Goal: Task Accomplishment & Management: Manage account settings

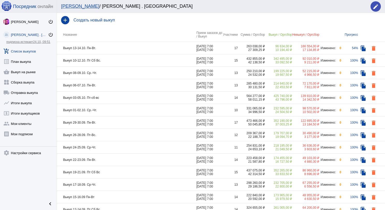
click at [130, 63] on td "Выкуп 10-12.10. Пт Сб Вс." at bounding box center [127, 60] width 140 height 12
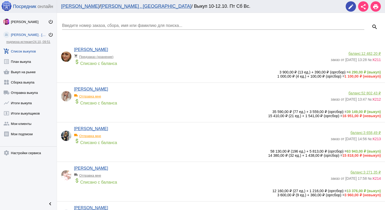
click at [33, 51] on link "add_shopping_cart Список выкупов" at bounding box center [28, 50] width 57 height 10
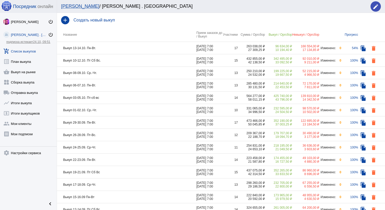
click at [139, 47] on td "Выкуп 13-14.10. Пн-Вт." at bounding box center [127, 48] width 140 height 12
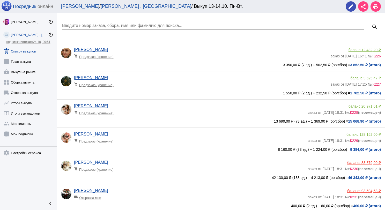
click at [130, 23] on input "Введите номер заказа, сбора, имя или фамилию для поиска..." at bounding box center [213, 25] width 302 height 5
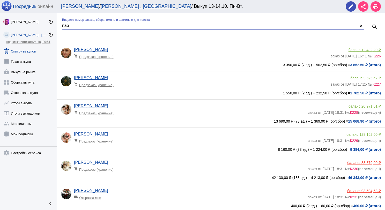
type input "пар"
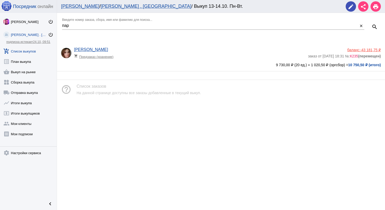
click at [380, 50] on span "-43 181,75 ₽" at bounding box center [370, 50] width 21 height 4
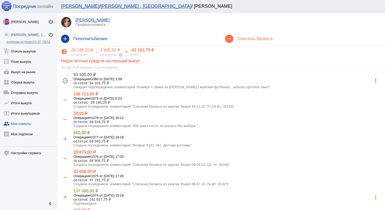
click at [373, 82] on mat-icon "more_vert" at bounding box center [376, 81] width 8 height 8
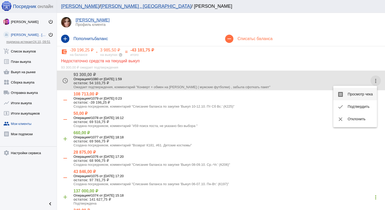
click at [369, 91] on button "receipt Просмотр чека" at bounding box center [355, 94] width 44 height 12
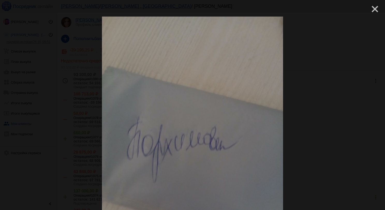
click at [372, 10] on mat-icon "close" at bounding box center [373, 7] width 6 height 6
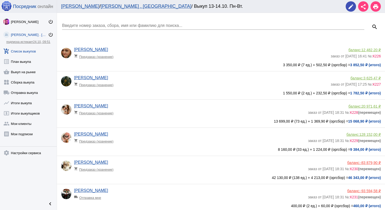
click at [95, 26] on input "Введите номер заказа, сбора, имя или фамилию для поиска..." at bounding box center [213, 25] width 302 height 5
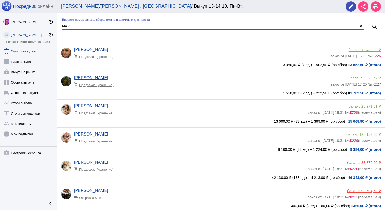
type input "мор"
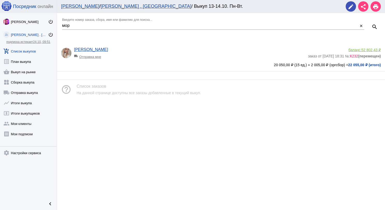
click at [371, 51] on span "52 802,43 ₽" at bounding box center [371, 50] width 19 height 4
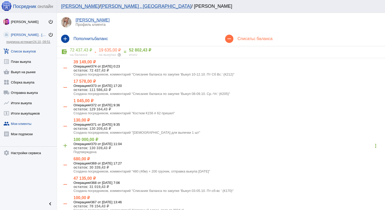
click at [33, 52] on link "add_shopping_cart Список выкупов" at bounding box center [28, 50] width 57 height 10
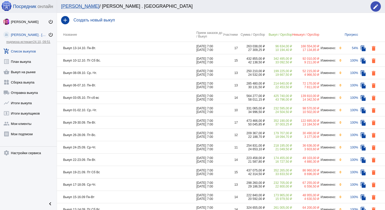
click at [124, 49] on td "Выкуп 13-14.10. Пн-Вт." at bounding box center [127, 48] width 140 height 12
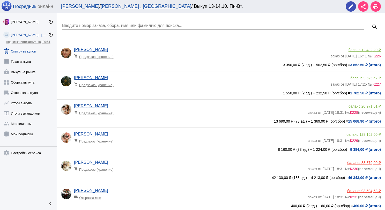
click at [113, 26] on input "Введите номер заказа, сбора, имя или фамилию для поиска..." at bounding box center [213, 25] width 302 height 5
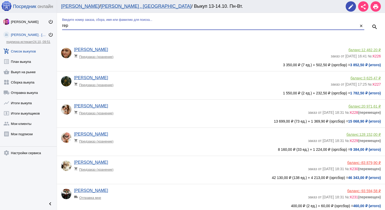
type input "гер"
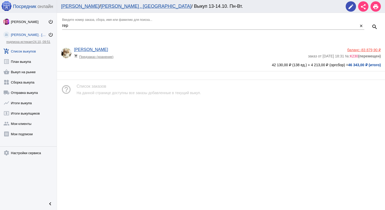
click at [362, 48] on span "-83 879,90 ₽" at bounding box center [370, 50] width 21 height 4
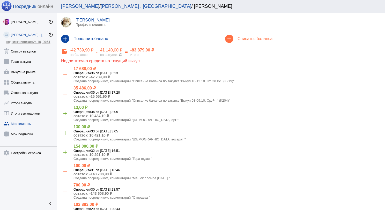
click at [250, 40] on h4 "Списать с баланса" at bounding box center [309, 39] width 143 height 5
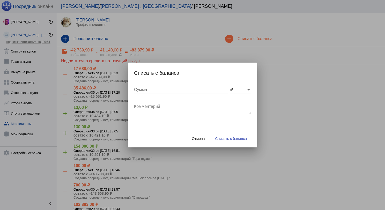
click at [180, 91] on input "Сумма" at bounding box center [181, 90] width 94 height 5
type input "50"
click at [174, 110] on textarea "Комментарий" at bounding box center [192, 109] width 117 height 10
type textarea "П"
type textarea "#72. Поиск поста, неверная цена"
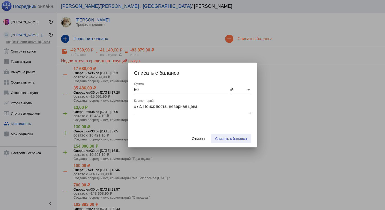
click at [221, 140] on span "Списать с баланса" at bounding box center [231, 139] width 32 height 4
